Goal: Information Seeking & Learning: Understand process/instructions

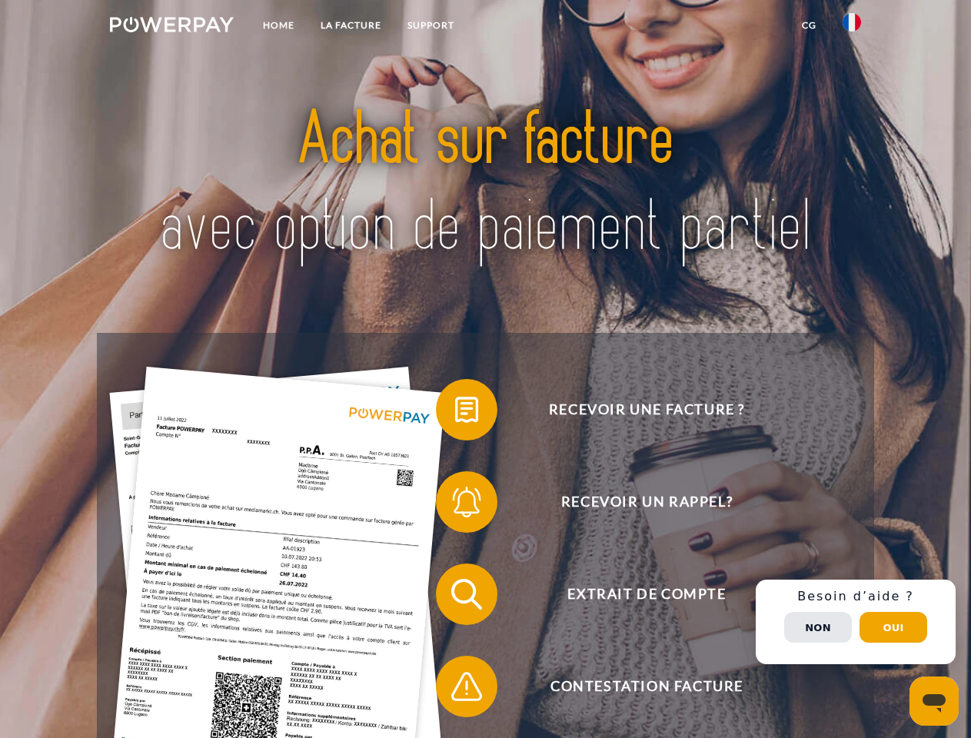
click at [171, 27] on img at bounding box center [172, 24] width 124 height 15
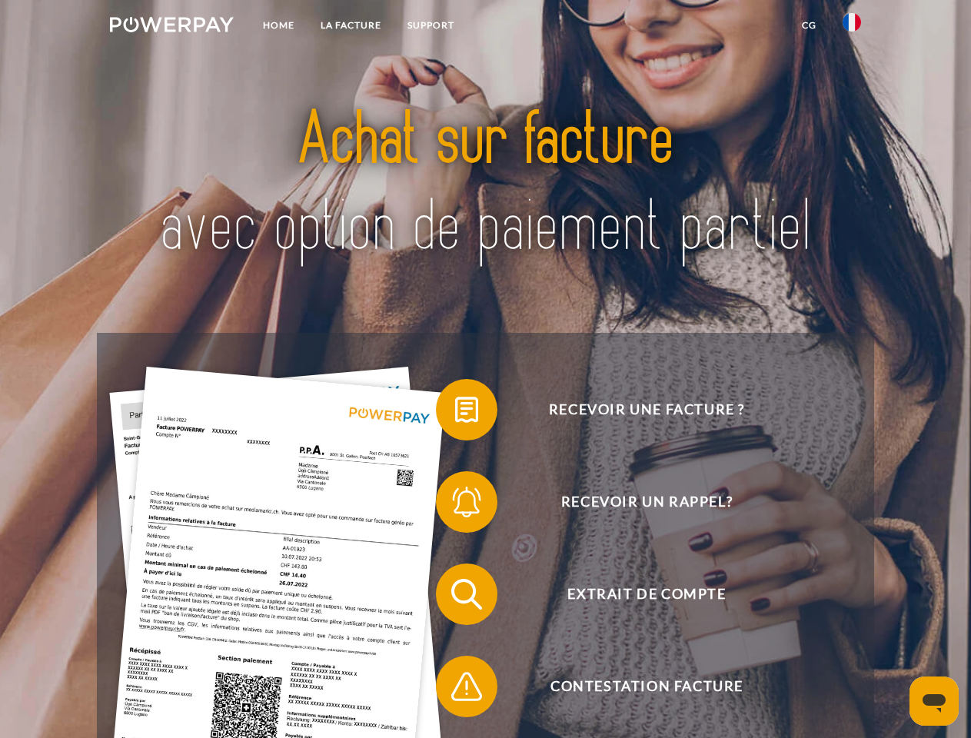
click at [852, 27] on img at bounding box center [852, 22] width 18 height 18
click at [809, 25] on link "CG" at bounding box center [809, 26] width 41 height 28
click at [455, 413] on span at bounding box center [443, 409] width 77 height 77
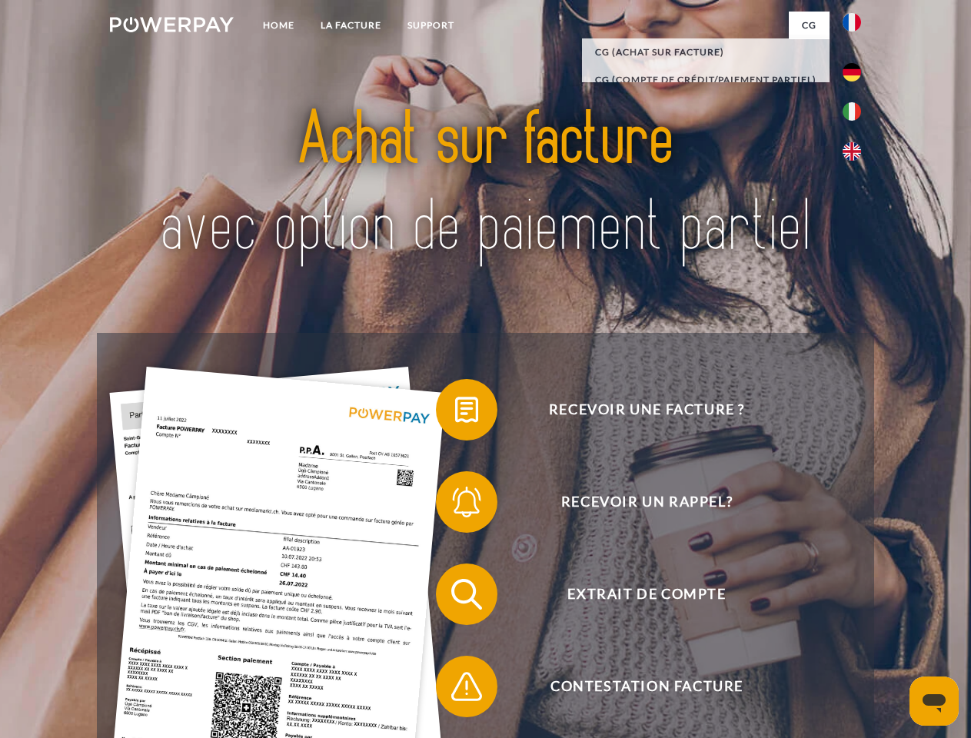
click at [455, 505] on span at bounding box center [443, 502] width 77 height 77
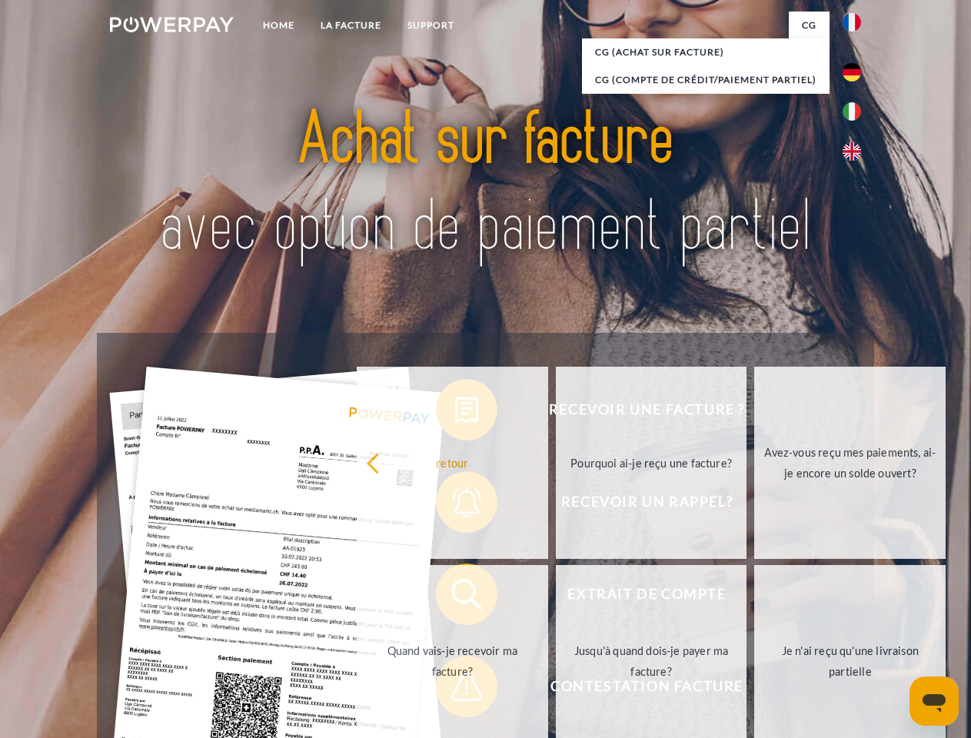
click at [556, 597] on link "Jusqu'à quand dois-je payer ma facture?" at bounding box center [651, 661] width 191 height 192
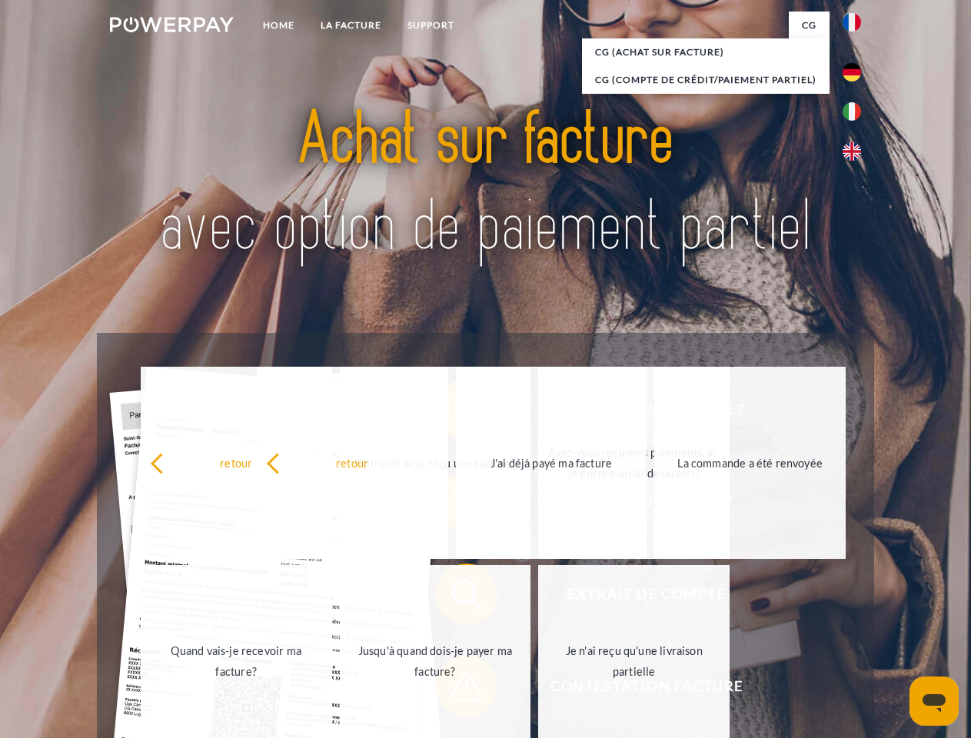
click at [455, 690] on span at bounding box center [443, 686] width 77 height 77
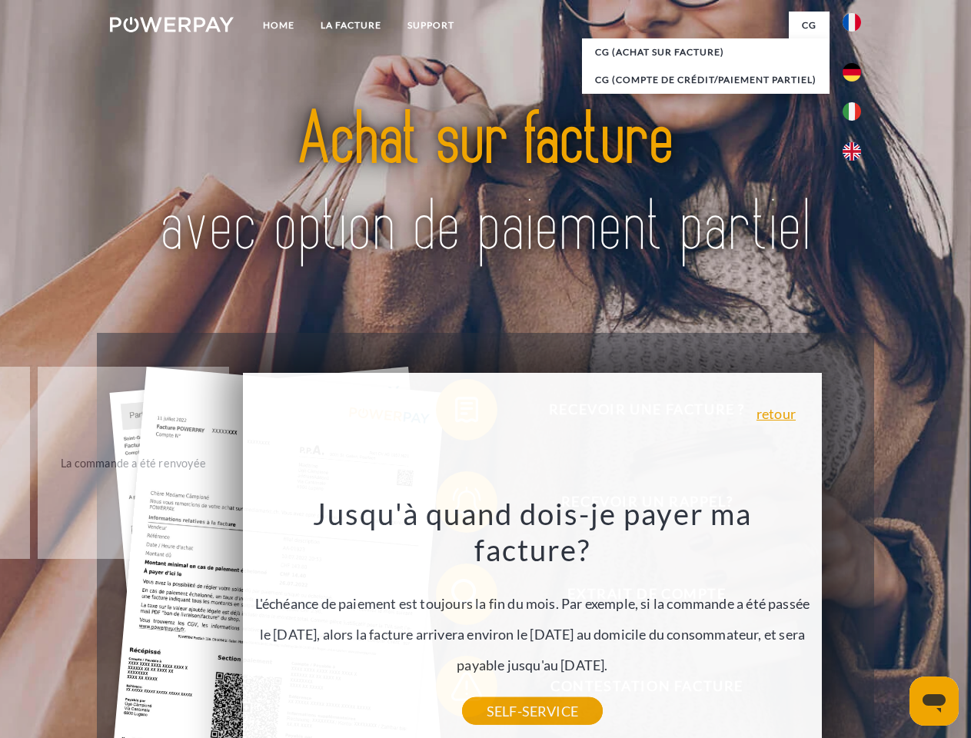
click at [856, 622] on div "Recevoir une facture ? Recevoir un rappel? Extrait de compte retour" at bounding box center [485, 640] width 776 height 615
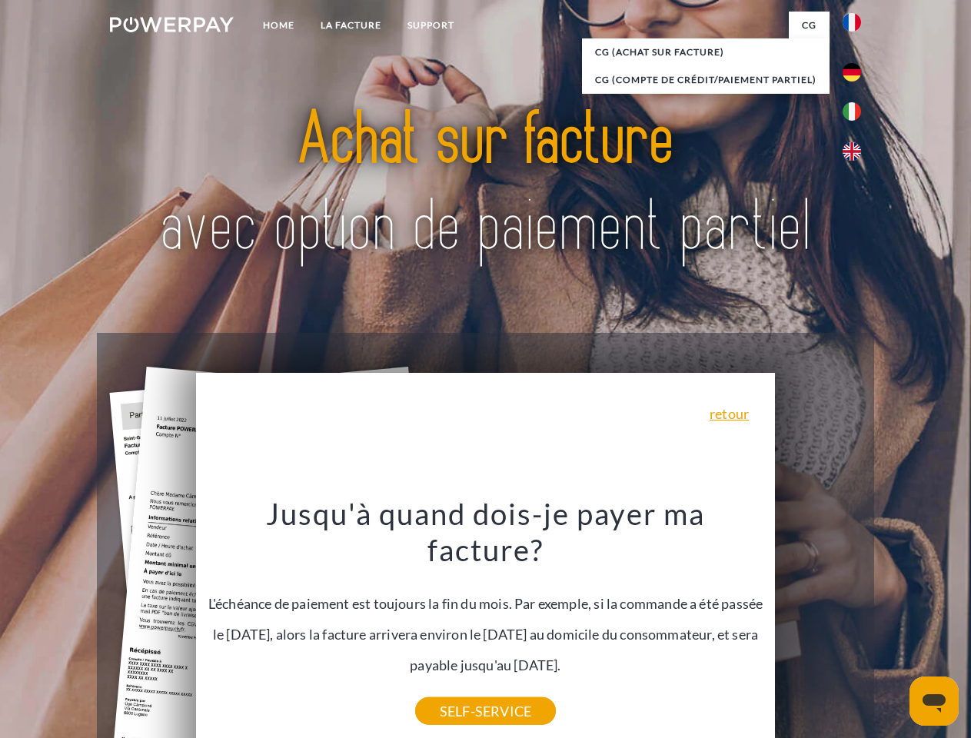
click at [818, 625] on span "Extrait de compte" at bounding box center [646, 593] width 377 height 61
click at [893, 627] on header "Home LA FACTURE Support" at bounding box center [485, 531] width 971 height 1062
